Goal: Check status: Check status

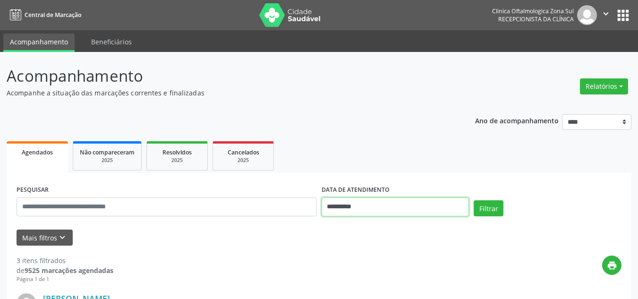
click at [351, 199] on input "**********" at bounding box center [396, 206] width 148 height 19
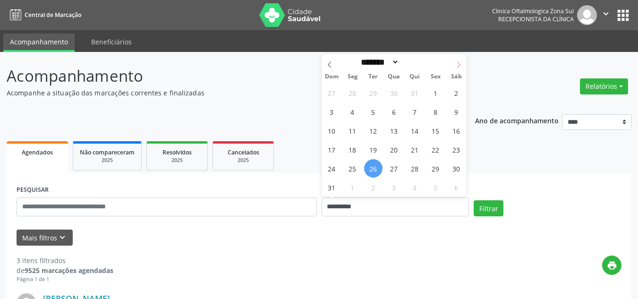
click at [456, 62] on icon at bounding box center [458, 64] width 7 height 7
click at [461, 65] on icon at bounding box center [458, 64] width 7 height 7
select select "*"
click at [396, 94] on span "1" at bounding box center [394, 93] width 18 height 18
type input "**********"
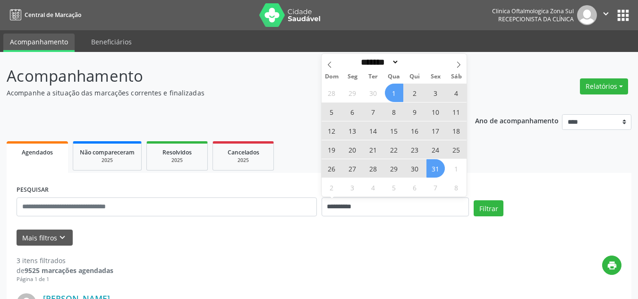
click at [436, 168] on span "31" at bounding box center [436, 168] width 18 height 18
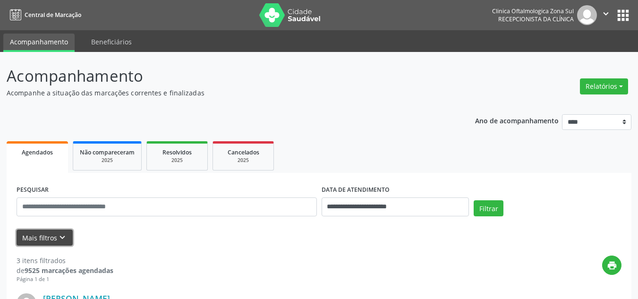
drag, startPoint x: 41, startPoint y: 236, endPoint x: 54, endPoint y: 235, distance: 13.8
click at [41, 236] on button "Mais filtros keyboard_arrow_down" at bounding box center [45, 238] width 56 height 17
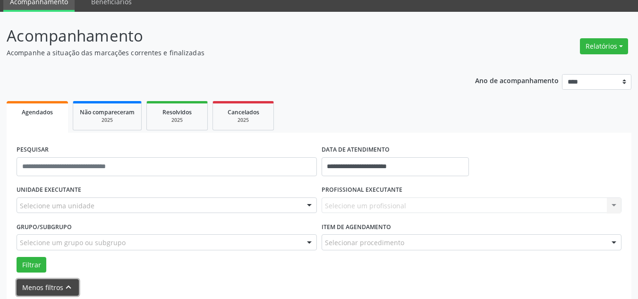
scroll to position [94, 0]
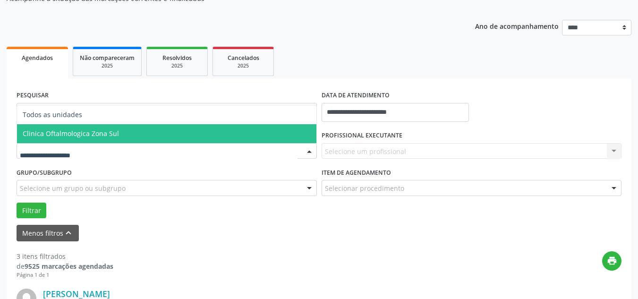
drag, startPoint x: 81, startPoint y: 140, endPoint x: 116, endPoint y: 145, distance: 35.3
click at [84, 140] on span "Clinica Oftalmologica Zona Sul" at bounding box center [166, 133] width 299 height 19
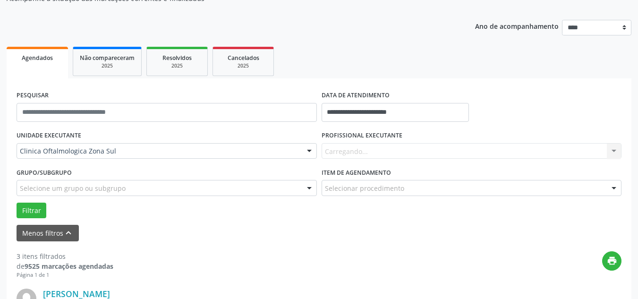
click at [367, 150] on div "Carregando... Nenhum resultado encontrado para: " " Não há nenhuma opção para s…" at bounding box center [472, 151] width 300 height 16
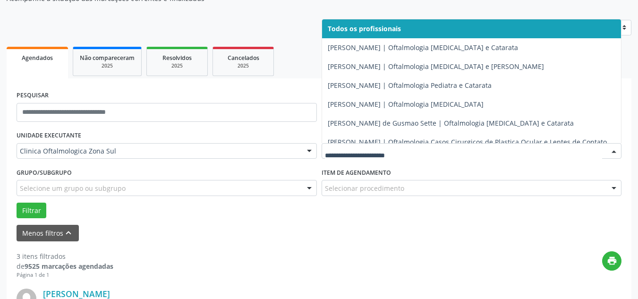
click at [356, 153] on input "text" at bounding box center [464, 155] width 278 height 19
click at [376, 149] on input "text" at bounding box center [464, 155] width 278 height 19
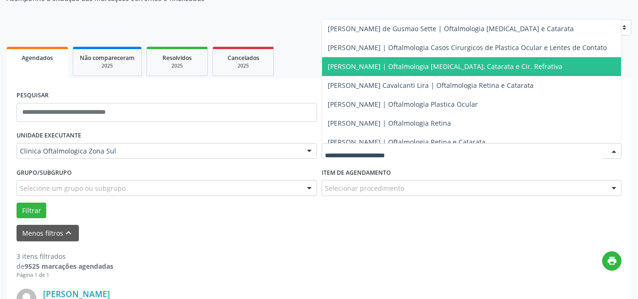
scroll to position [110, 0]
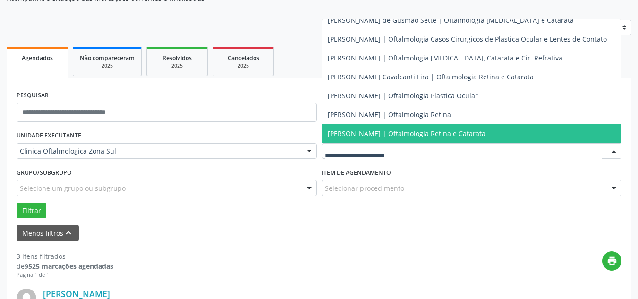
click at [346, 129] on span "[PERSON_NAME] | Oftalmologia Retina e Catarata" at bounding box center [407, 133] width 158 height 9
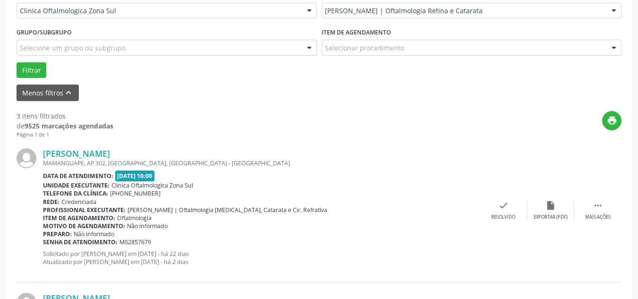
scroll to position [236, 0]
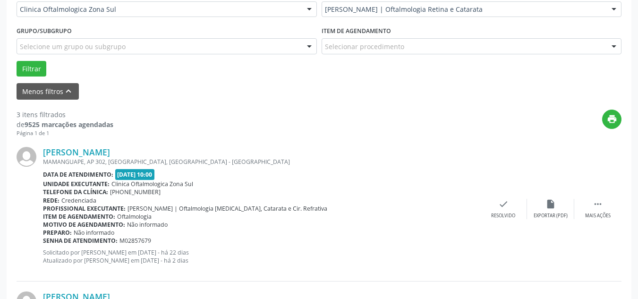
click at [249, 46] on div "Selecione um grupo ou subgrupo" at bounding box center [167, 46] width 300 height 16
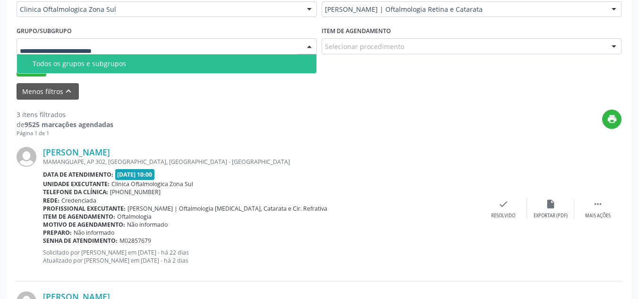
drag, startPoint x: 83, startPoint y: 64, endPoint x: 42, endPoint y: 64, distance: 41.1
click at [83, 64] on div "Todos os grupos e subgrupos" at bounding box center [172, 64] width 278 height 8
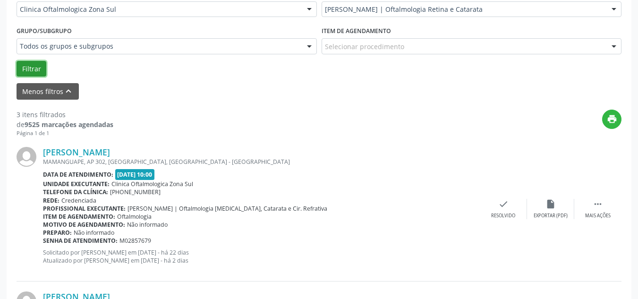
drag, startPoint x: 23, startPoint y: 65, endPoint x: 65, endPoint y: 68, distance: 42.2
click at [31, 65] on button "Filtrar" at bounding box center [32, 69] width 30 height 16
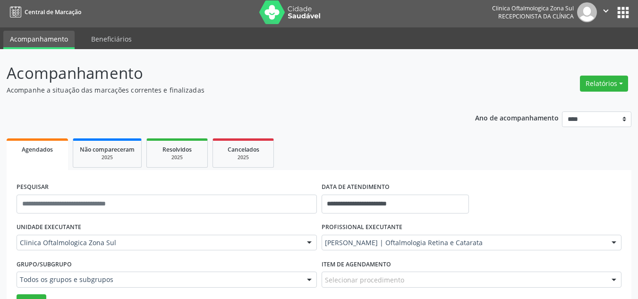
scroll to position [0, 0]
